Goal: Find specific page/section: Find specific page/section

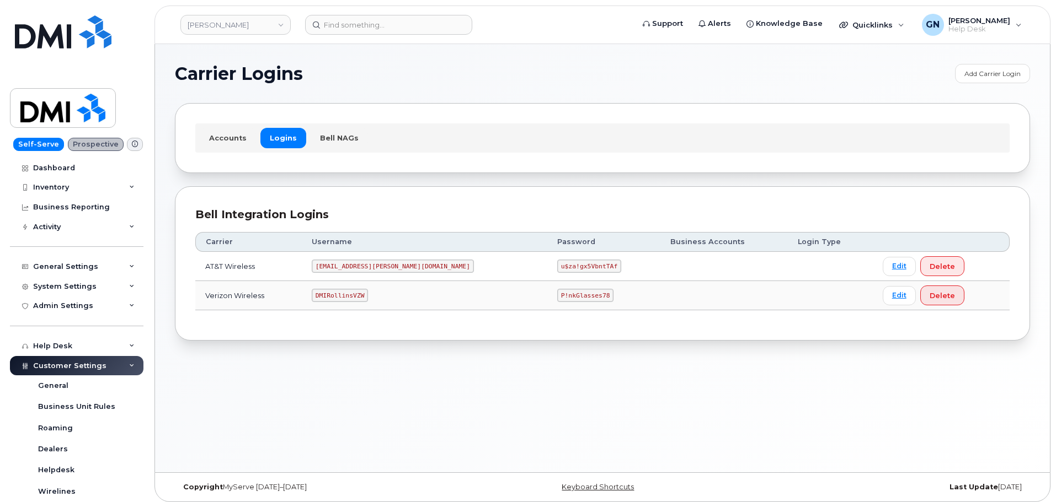
click at [361, 294] on code "DMIRollinsVZW" at bounding box center [340, 295] width 56 height 13
copy code "DMIRollinsVZW"
click at [557, 295] on code "P!nkGlasses78" at bounding box center [585, 295] width 56 height 13
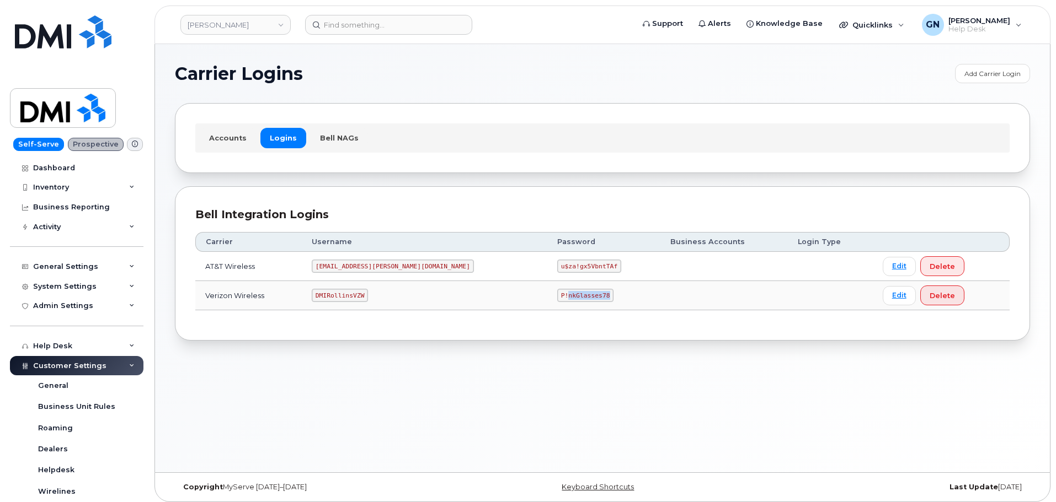
click at [557, 295] on code "P!nkGlasses78" at bounding box center [585, 295] width 56 height 13
